Goal: Task Accomplishment & Management: Use online tool/utility

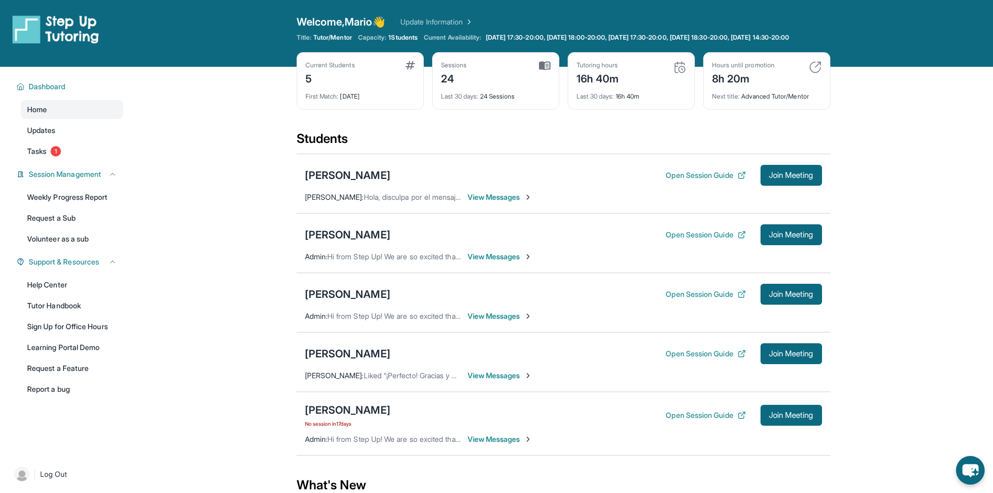
click at [992, 215] on main "Current Students 5 First Match : [DATE] Sessions 24 Last 30 days : 24 Sessions …" at bounding box center [563, 358] width 860 height 583
click at [803, 232] on div "[PERSON_NAME] Open Session Guide Join Meeting Admin : Hi from Step Up! We are s…" at bounding box center [564, 242] width 534 height 59
click at [799, 238] on span "Join Meeting" at bounding box center [791, 234] width 45 height 6
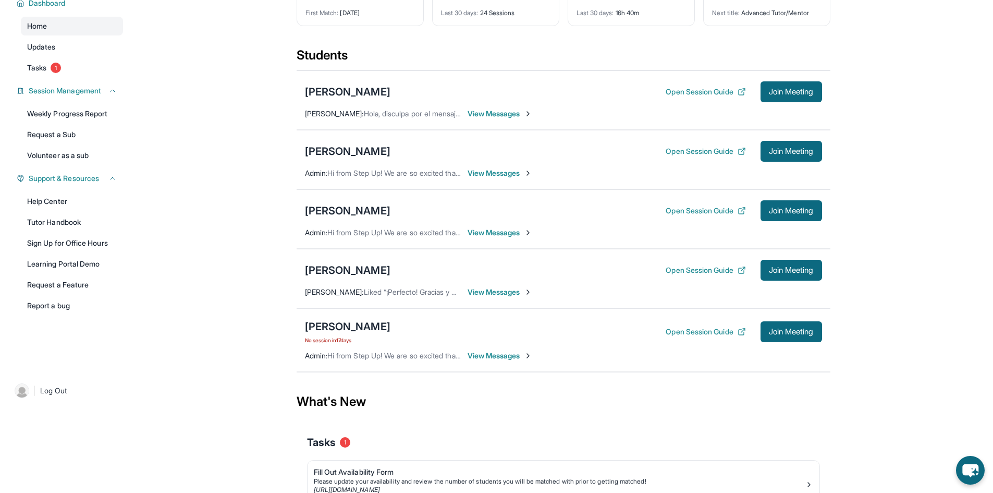
scroll to position [104, 0]
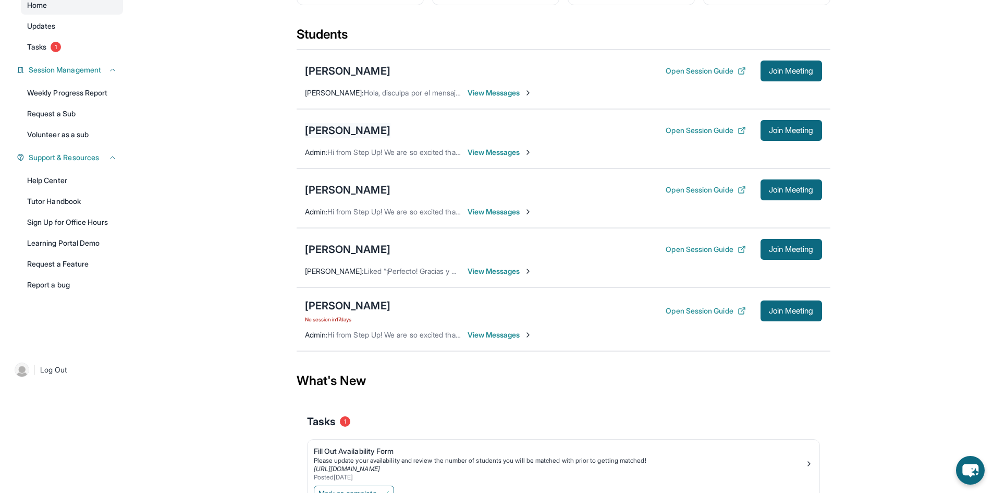
click at [339, 136] on div "[PERSON_NAME]" at bounding box center [347, 130] width 85 height 15
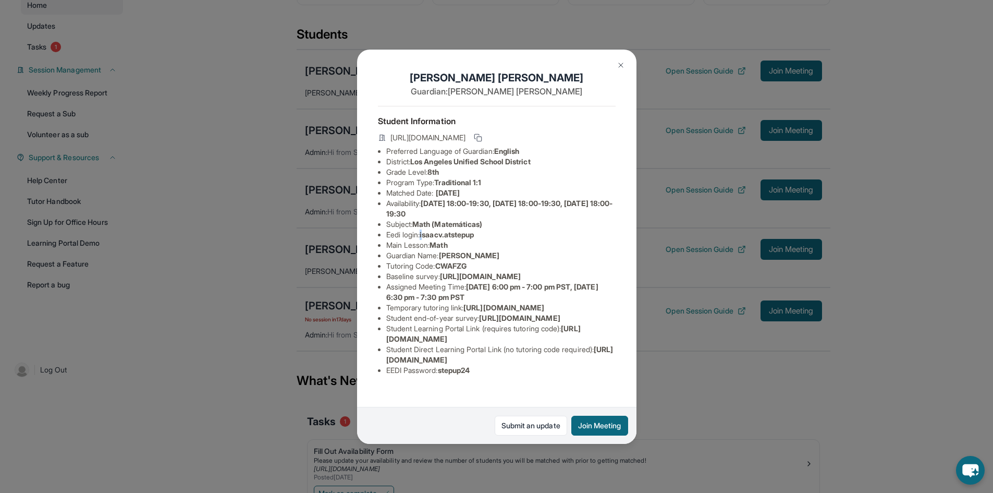
click at [423, 240] on li "Eedi login : [PERSON_NAME].atstepup" at bounding box center [500, 234] width 229 height 10
drag, startPoint x: 481, startPoint y: 242, endPoint x: 424, endPoint y: 244, distance: 57.4
click at [424, 239] on span "isaacv.atstepup" at bounding box center [447, 234] width 54 height 9
copy span "isaacv.atstepup"
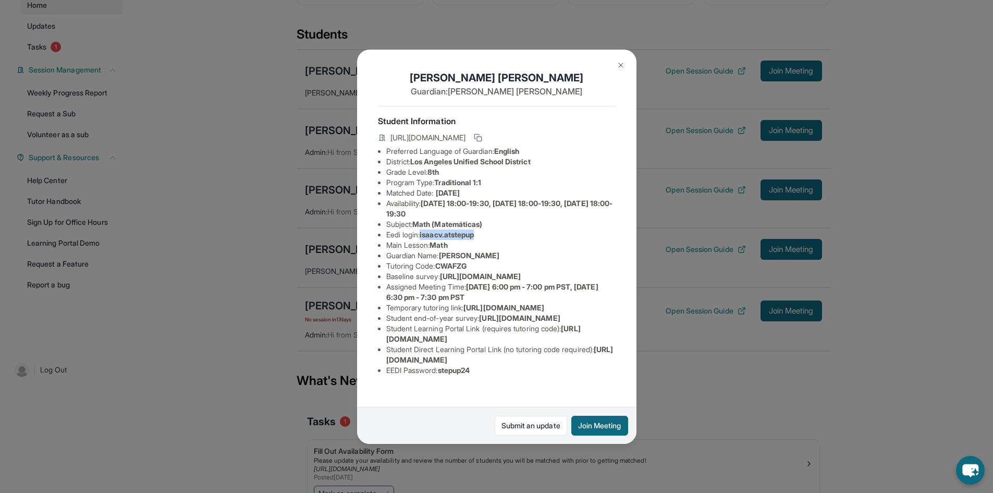
copy span "isaacv.atstepup"
